Goal: Task Accomplishment & Management: Manage account settings

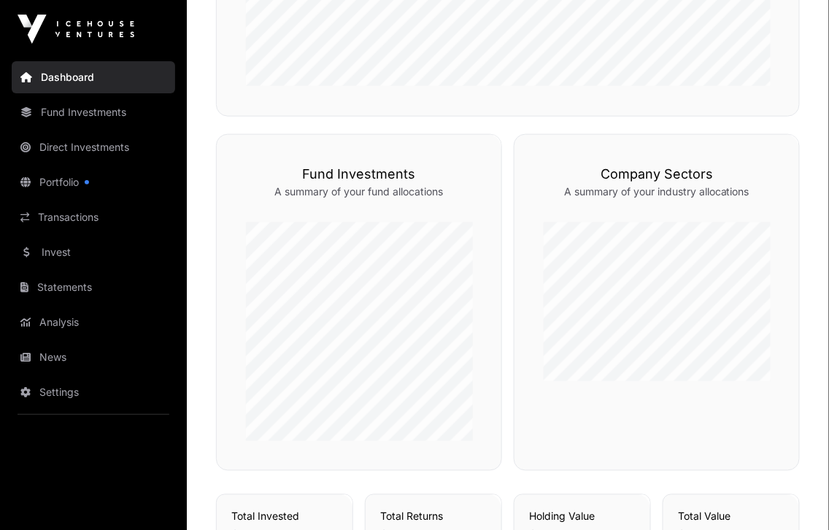
scroll to position [362, 0]
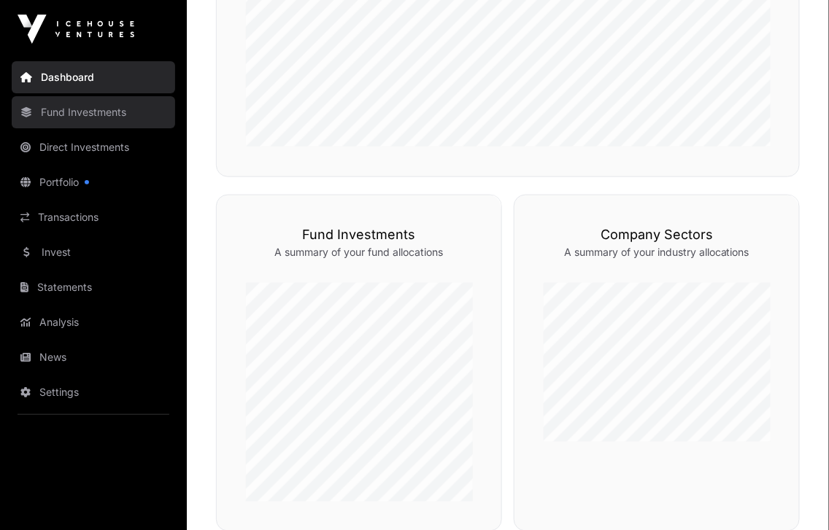
click at [65, 106] on link "Fund Investments" at bounding box center [93, 112] width 163 height 32
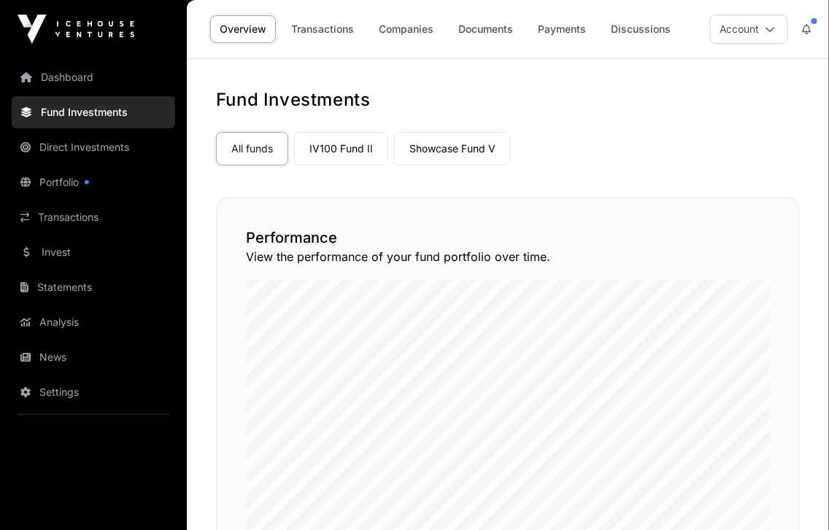
click at [84, 147] on link "Direct Investments" at bounding box center [93, 147] width 163 height 32
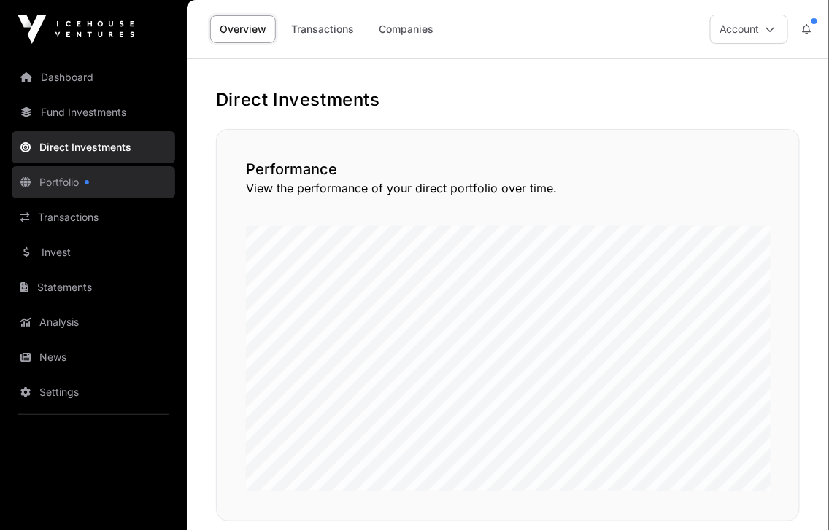
click at [71, 187] on link "Portfolio" at bounding box center [93, 182] width 163 height 32
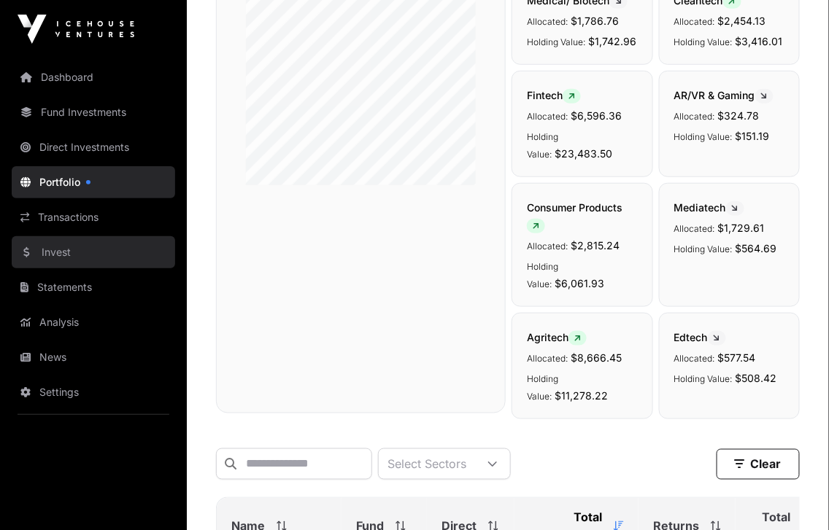
scroll to position [266, 0]
click at [53, 254] on link "Invest" at bounding box center [93, 252] width 163 height 32
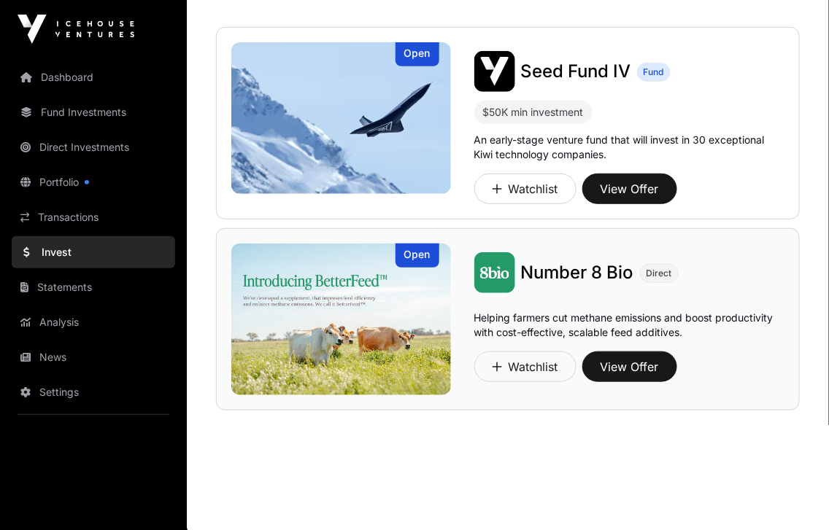
scroll to position [131, 0]
click at [85, 291] on link "Statements" at bounding box center [93, 287] width 163 height 32
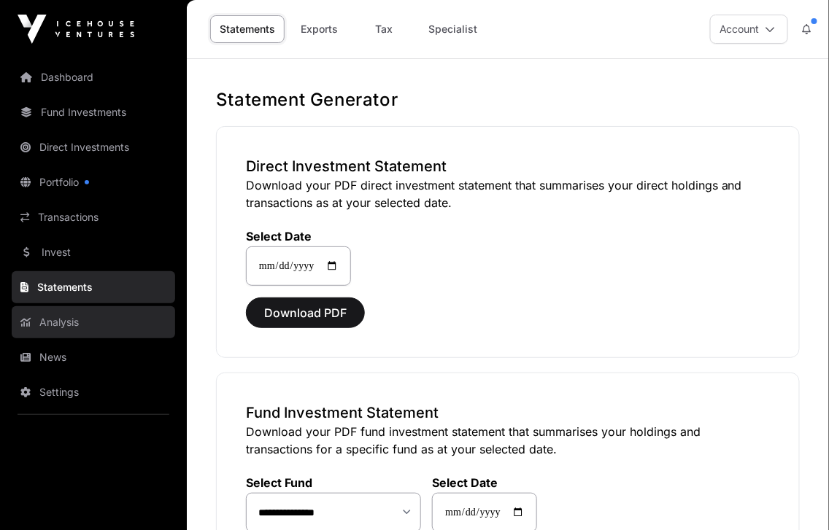
click at [70, 330] on link "Analysis" at bounding box center [93, 322] width 163 height 32
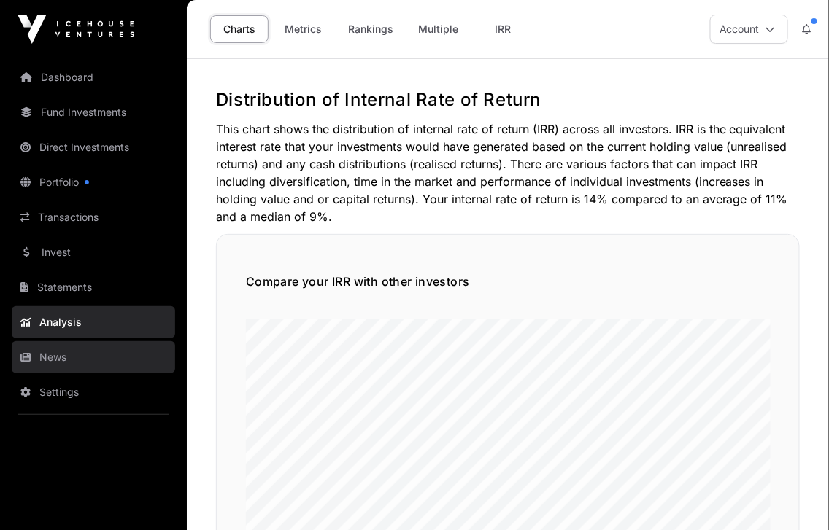
click at [58, 356] on link "News" at bounding box center [93, 357] width 163 height 32
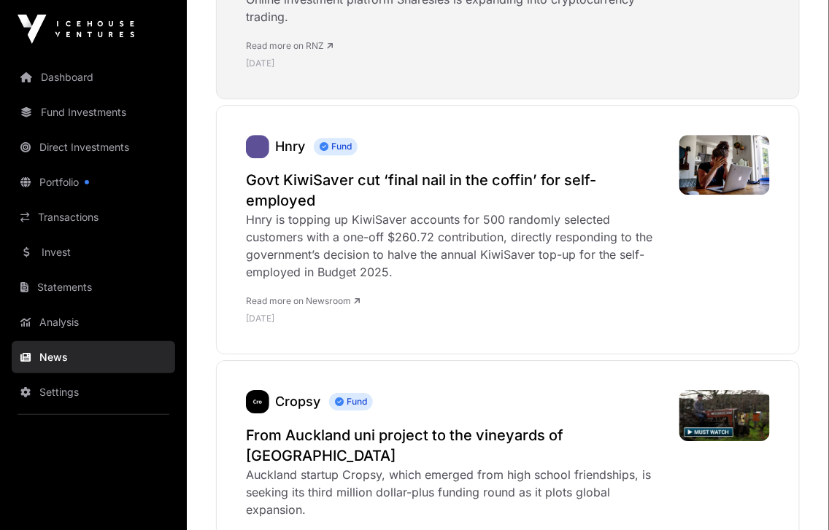
scroll to position [1035, 0]
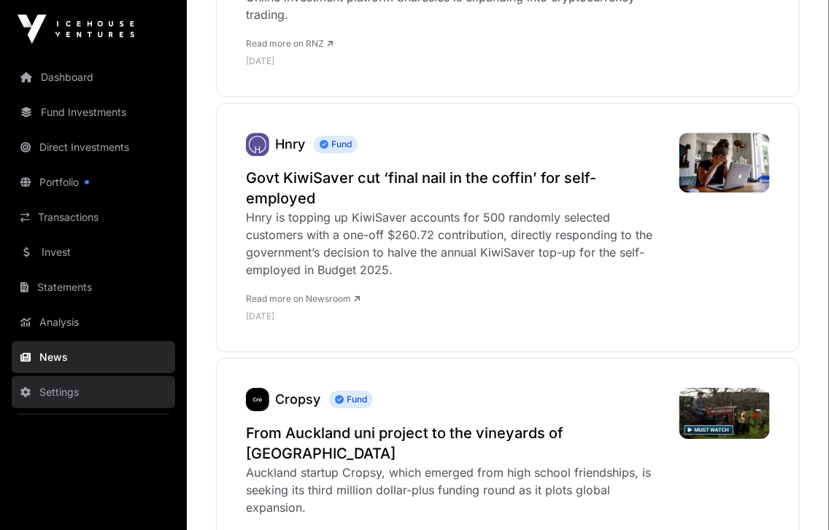
click at [54, 390] on link "Settings" at bounding box center [93, 392] width 163 height 32
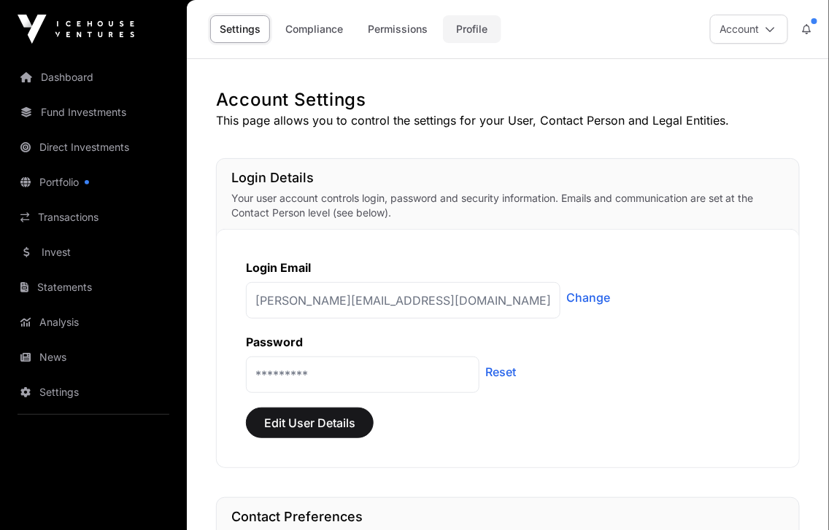
click at [478, 31] on link "Profile" at bounding box center [472, 29] width 58 height 28
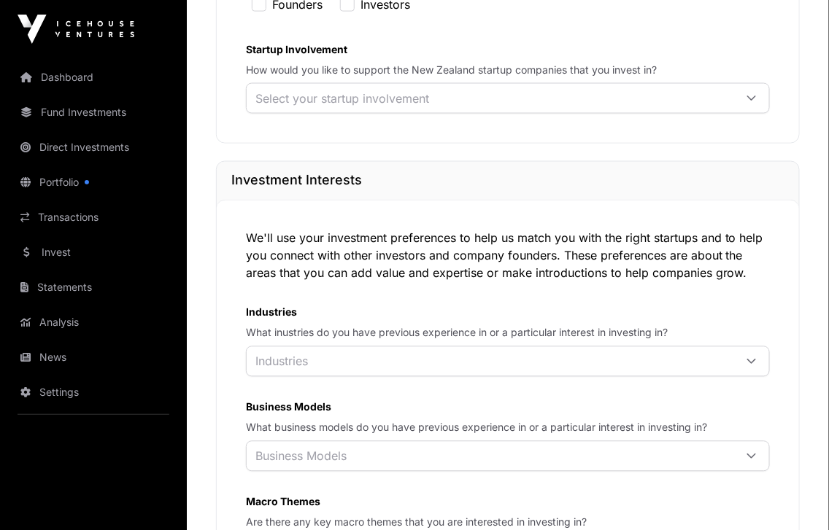
scroll to position [503, 0]
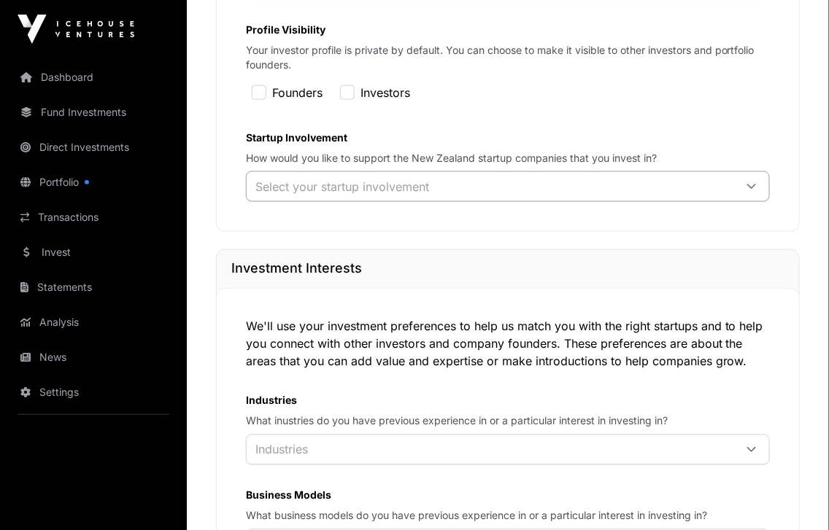
click at [746, 192] on icon at bounding box center [751, 187] width 10 height 10
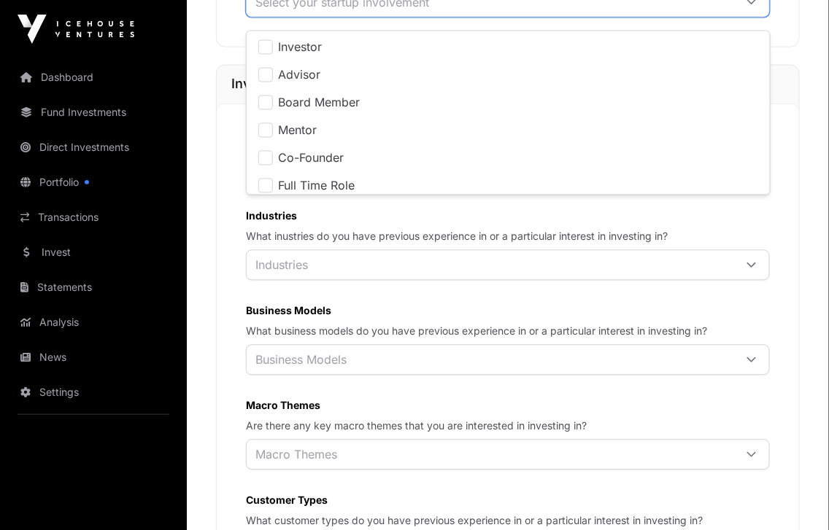
scroll to position [721, 0]
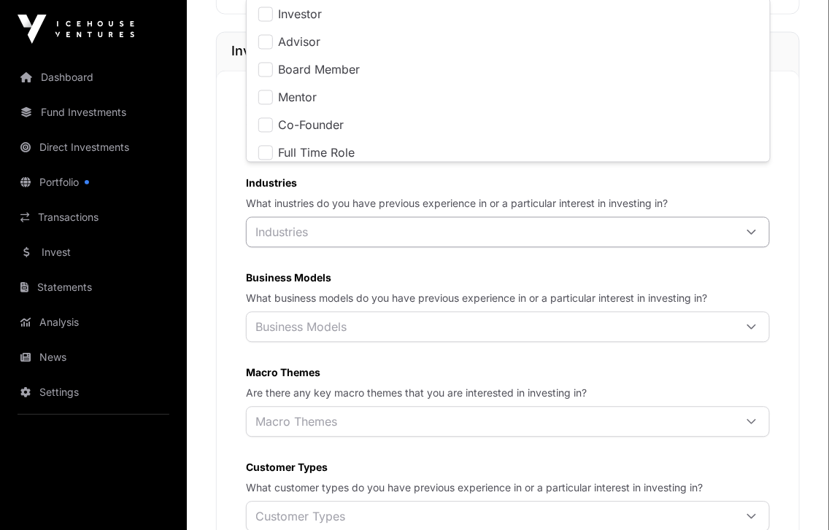
click at [749, 238] on icon at bounding box center [751, 233] width 10 height 10
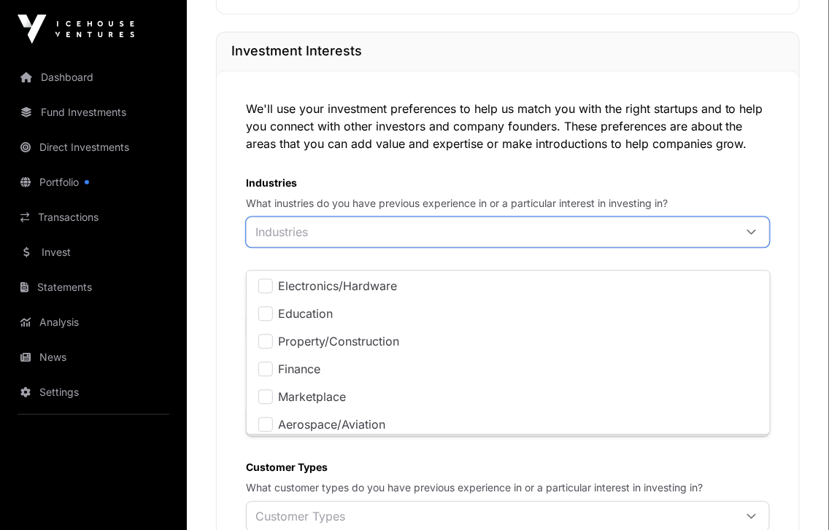
scroll to position [312, 0]
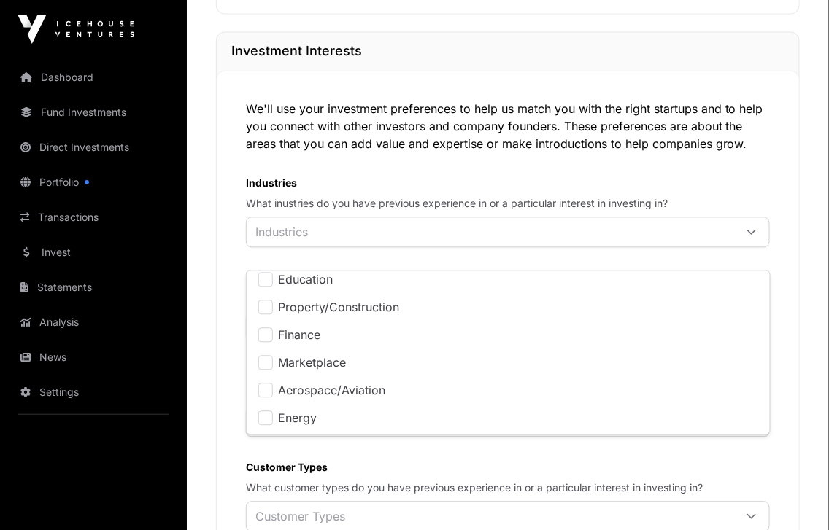
click at [807, 329] on div "Network Profile Manage your investment preferences and network visibility. Thes…" at bounding box center [508, 229] width 642 height 1722
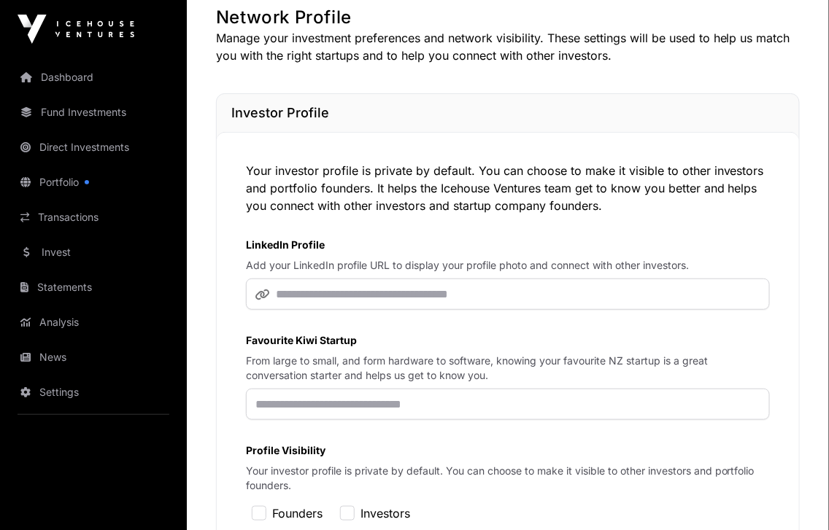
scroll to position [55, 0]
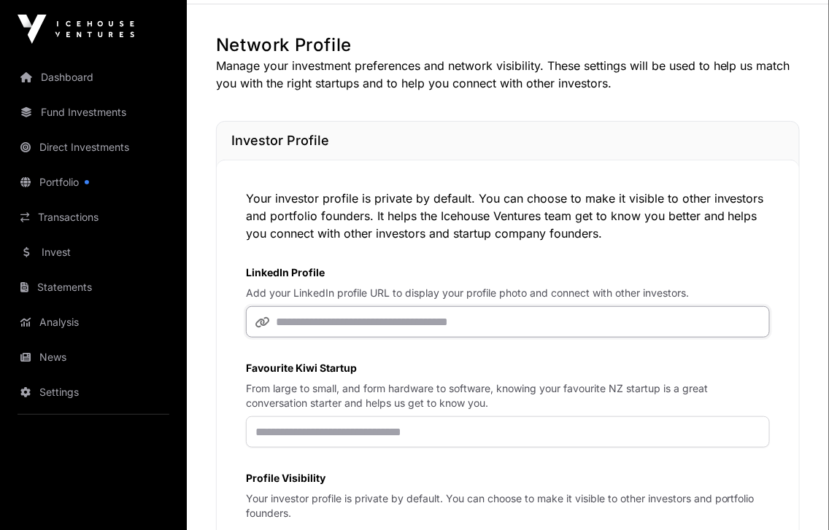
click at [404, 319] on input "url" at bounding box center [508, 321] width 524 height 31
paste input "**********"
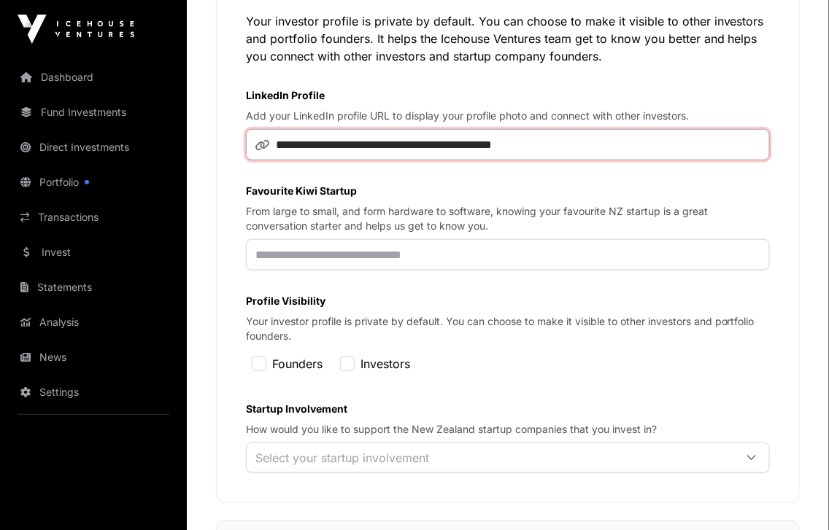
scroll to position [233, 0]
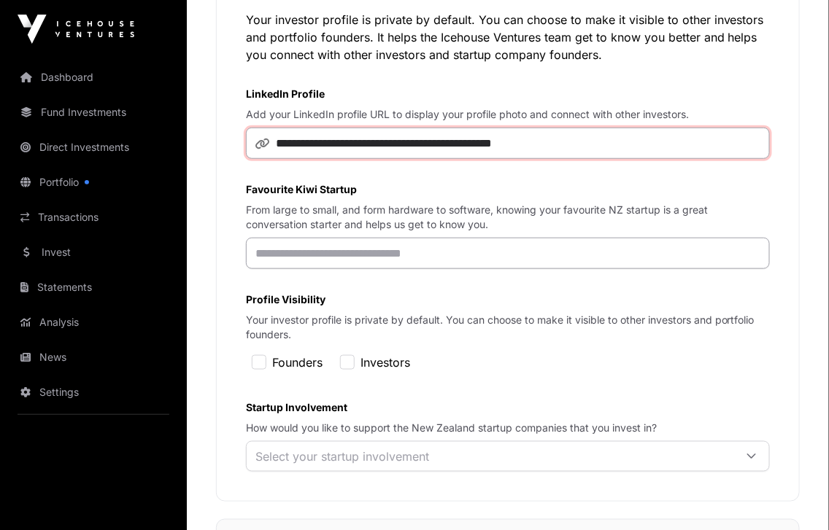
type input "**********"
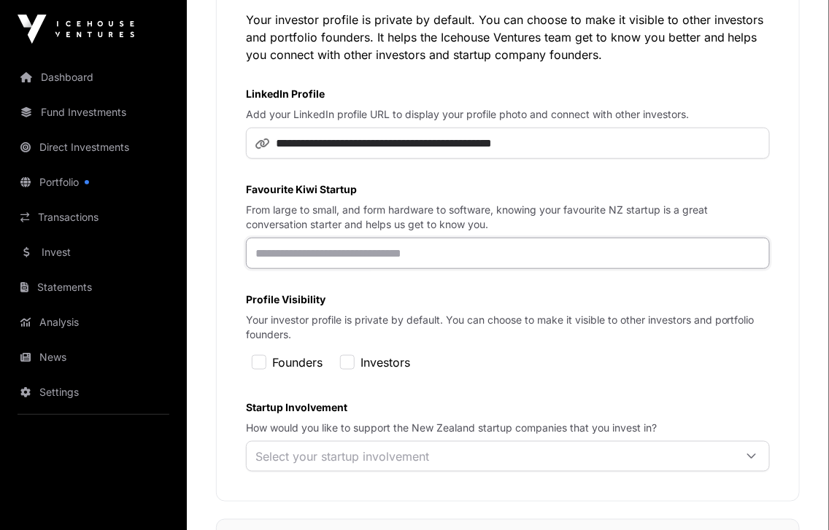
click at [316, 248] on input "text" at bounding box center [508, 253] width 524 height 31
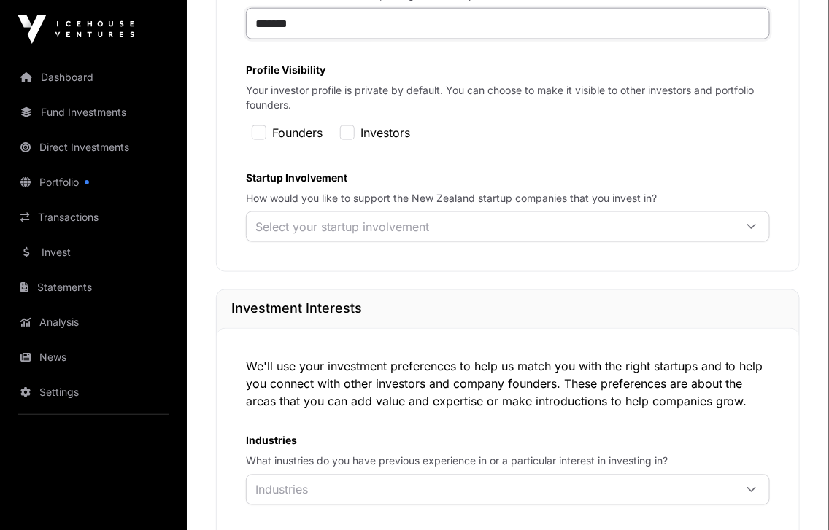
scroll to position [468, 0]
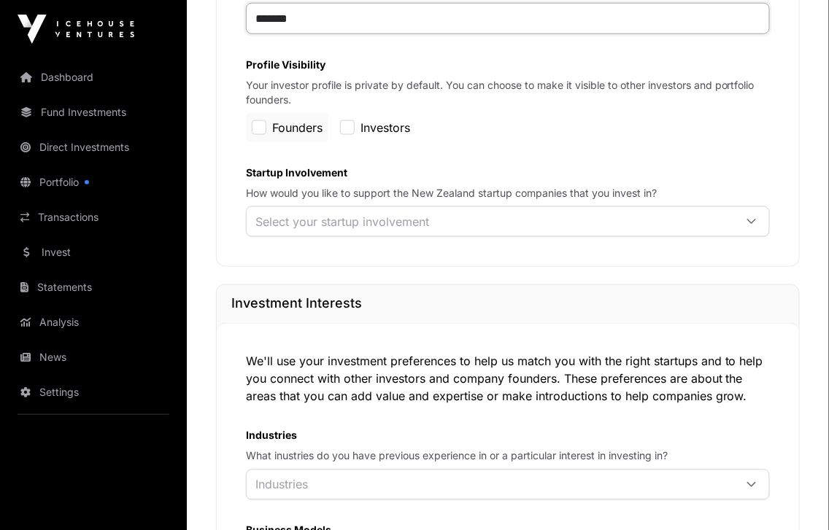
type input "*******"
click at [734, 224] on div at bounding box center [751, 221] width 35 height 29
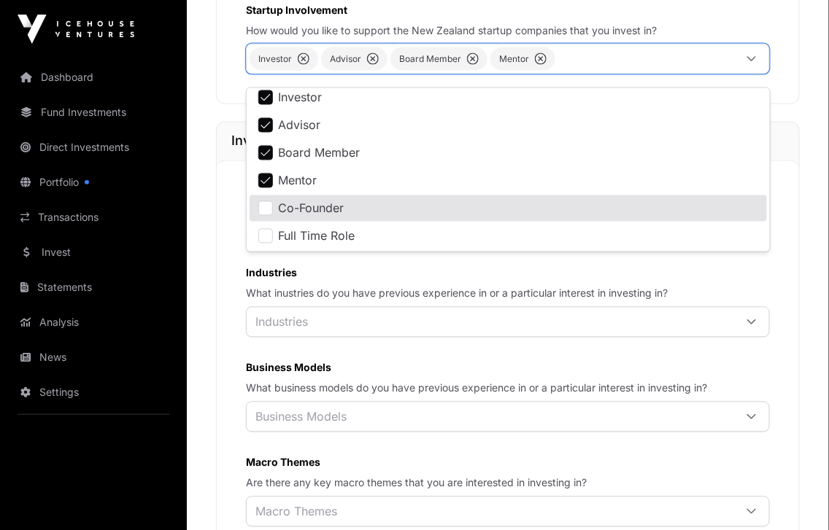
scroll to position [675, 0]
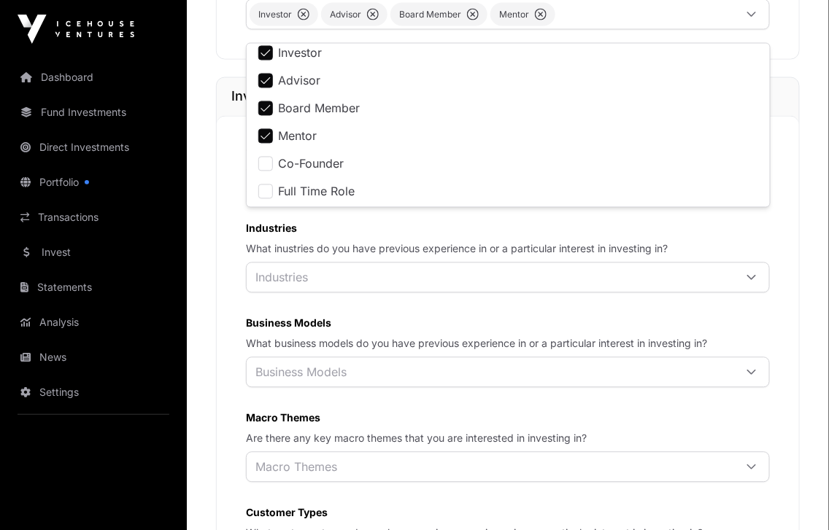
click at [494, 236] on label "Industries" at bounding box center [508, 229] width 524 height 15
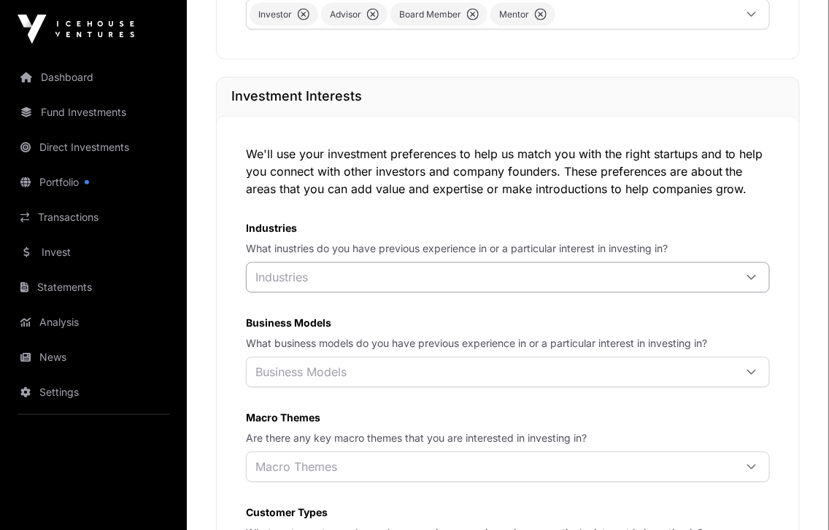
click at [759, 292] on div at bounding box center [751, 277] width 35 height 29
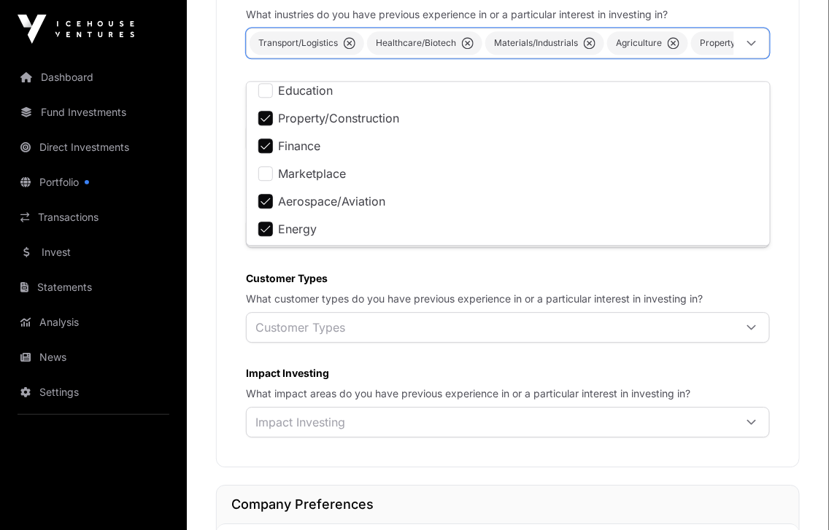
scroll to position [922, 0]
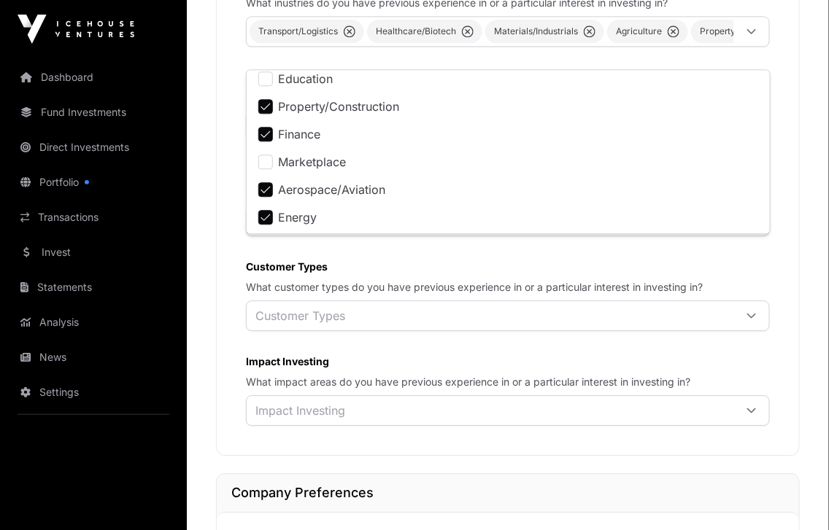
click at [718, 274] on label "Customer Types" at bounding box center [508, 267] width 524 height 15
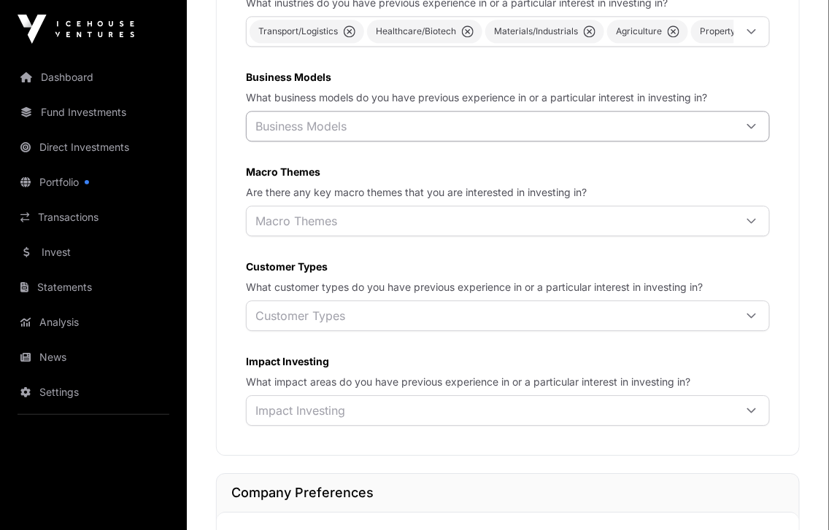
click at [751, 131] on icon at bounding box center [751, 126] width 10 height 10
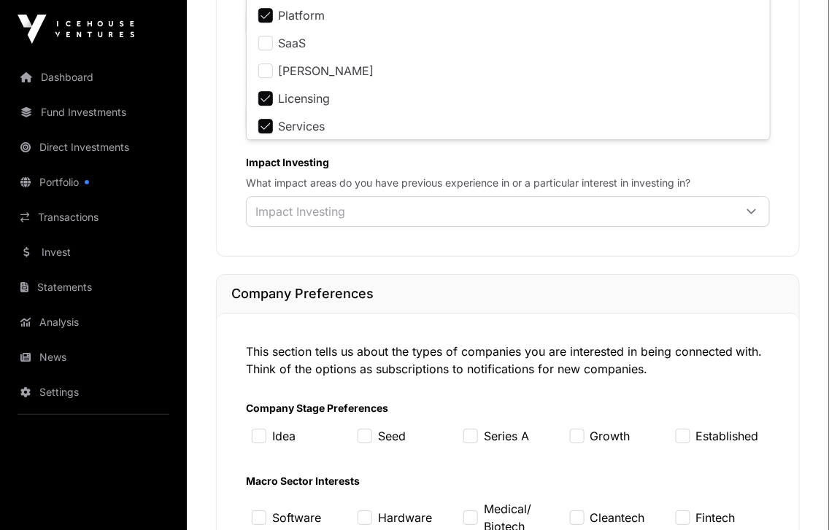
scroll to position [1144, 0]
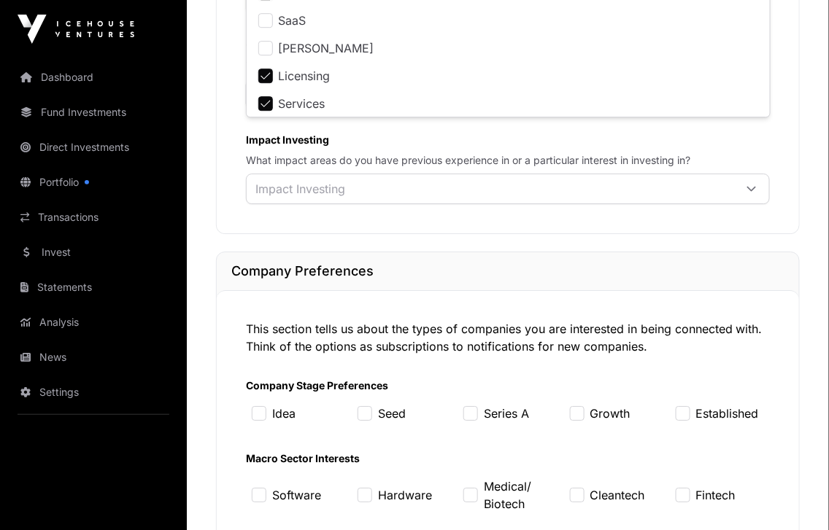
click at [753, 97] on icon at bounding box center [751, 94] width 9 height 5
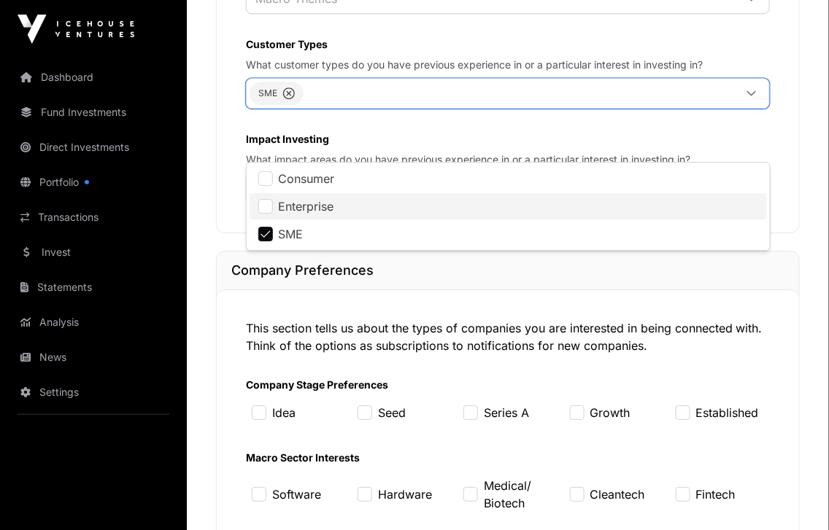
scroll to position [1134, 0]
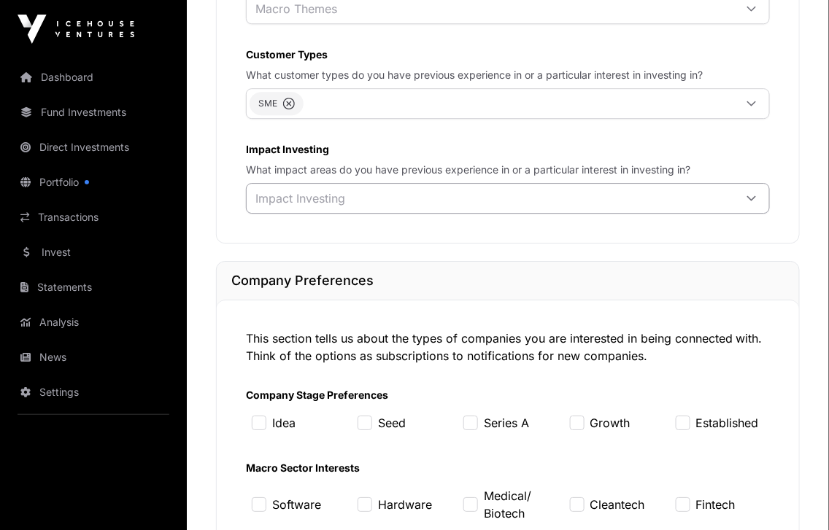
click at [752, 203] on icon at bounding box center [751, 198] width 10 height 10
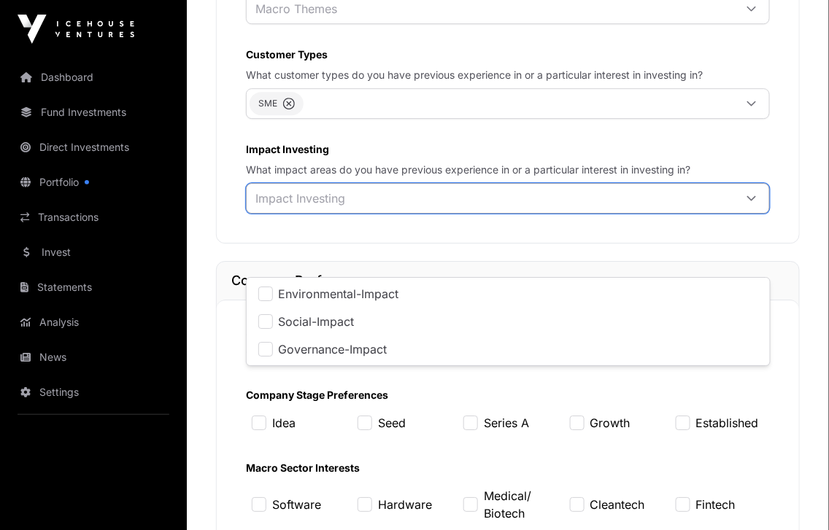
scroll to position [15, 9]
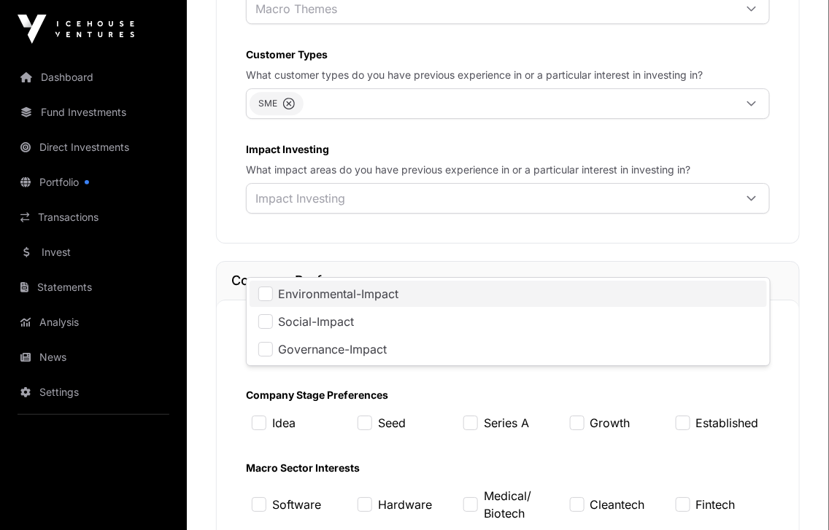
click at [384, 292] on span "Environmental-Impact" at bounding box center [339, 294] width 120 height 12
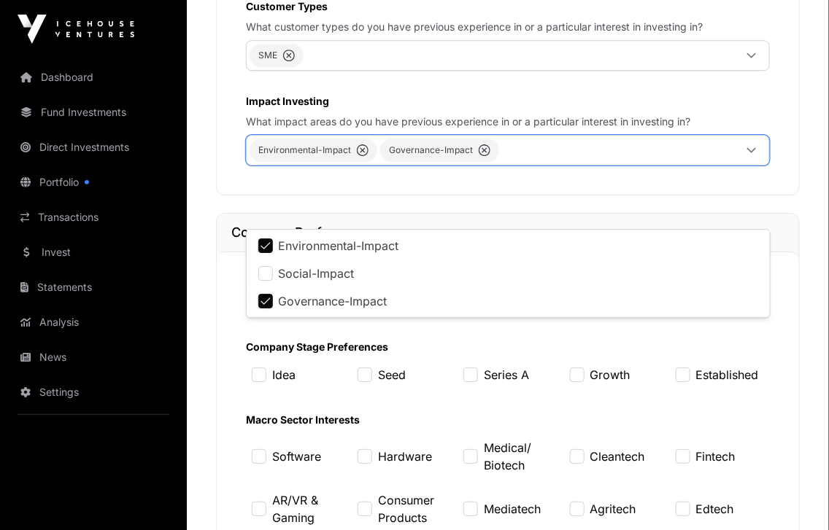
scroll to position [1201, 0]
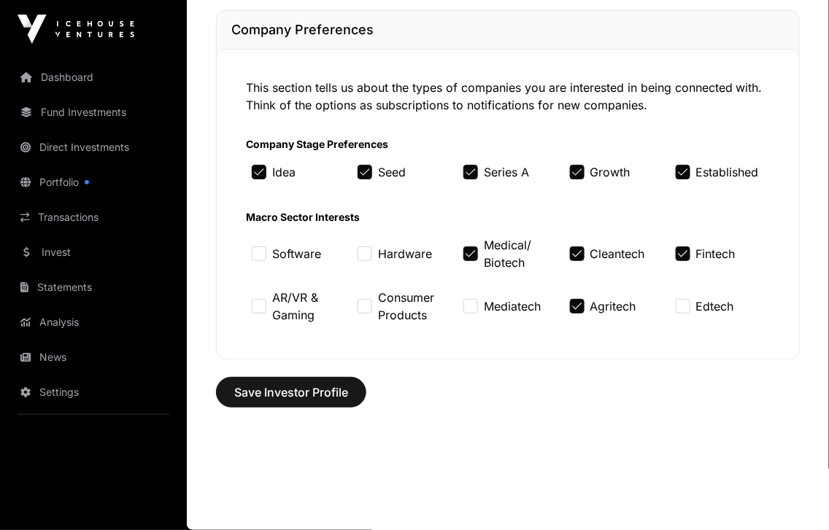
scroll to position [1444, 0]
click at [315, 397] on span "Save Investor Profile" at bounding box center [291, 393] width 114 height 18
